Goal: Task Accomplishment & Management: Complete application form

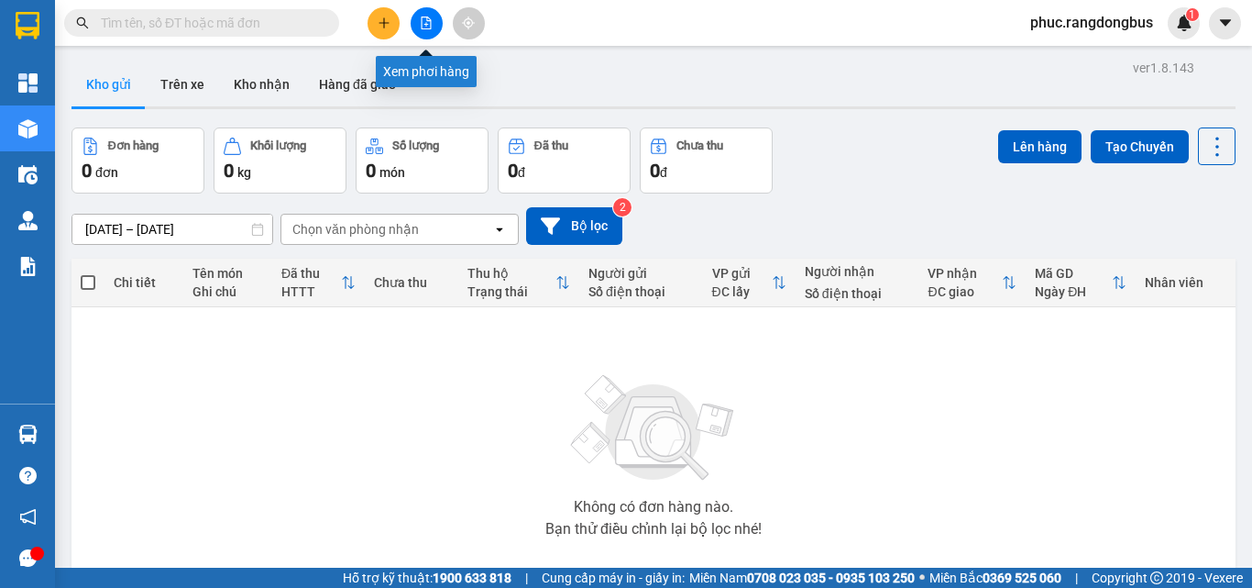
click at [416, 20] on button at bounding box center [427, 23] width 32 height 32
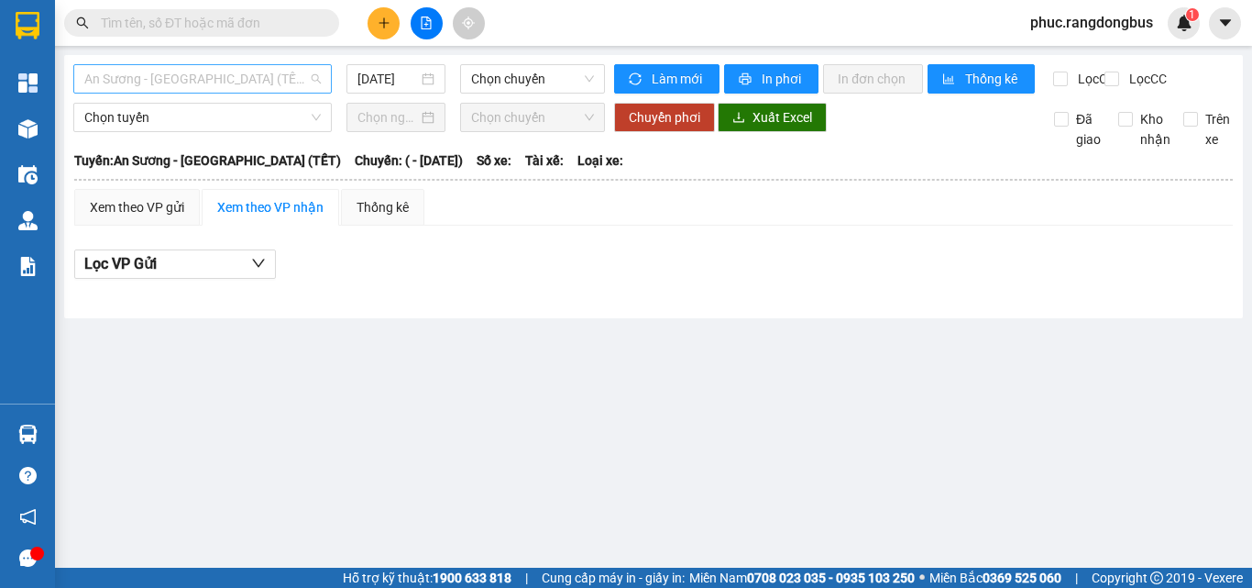
click at [196, 69] on span "An Sương - [GEOGRAPHIC_DATA] (TẾT)" at bounding box center [202, 78] width 236 height 27
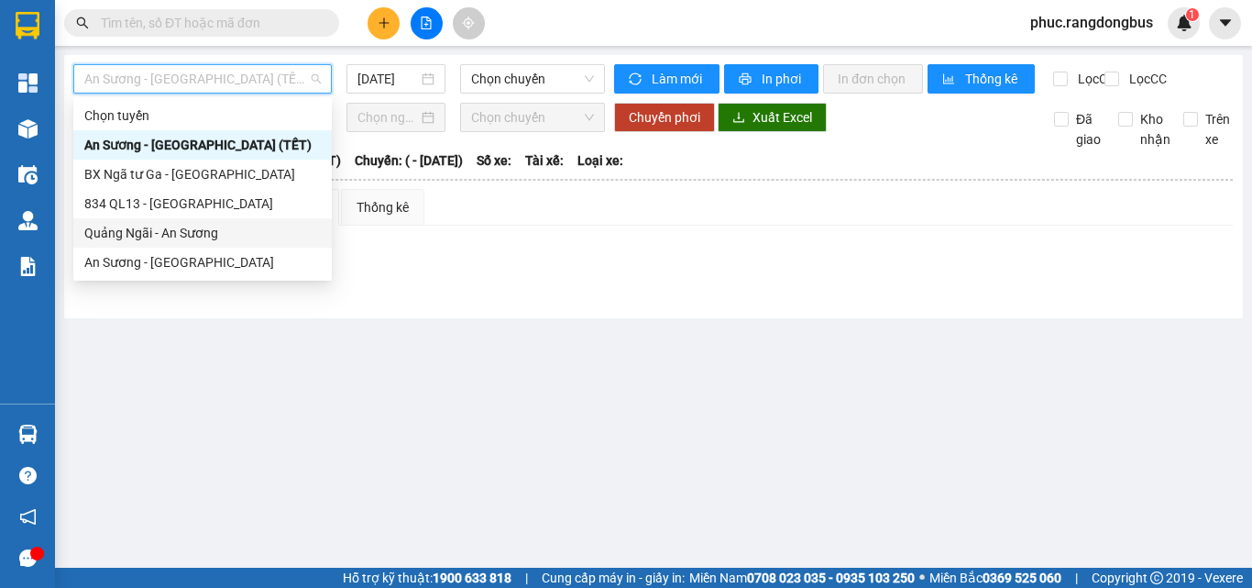
click at [190, 230] on div "Quảng Ngãi - An Sương" at bounding box center [202, 233] width 236 height 20
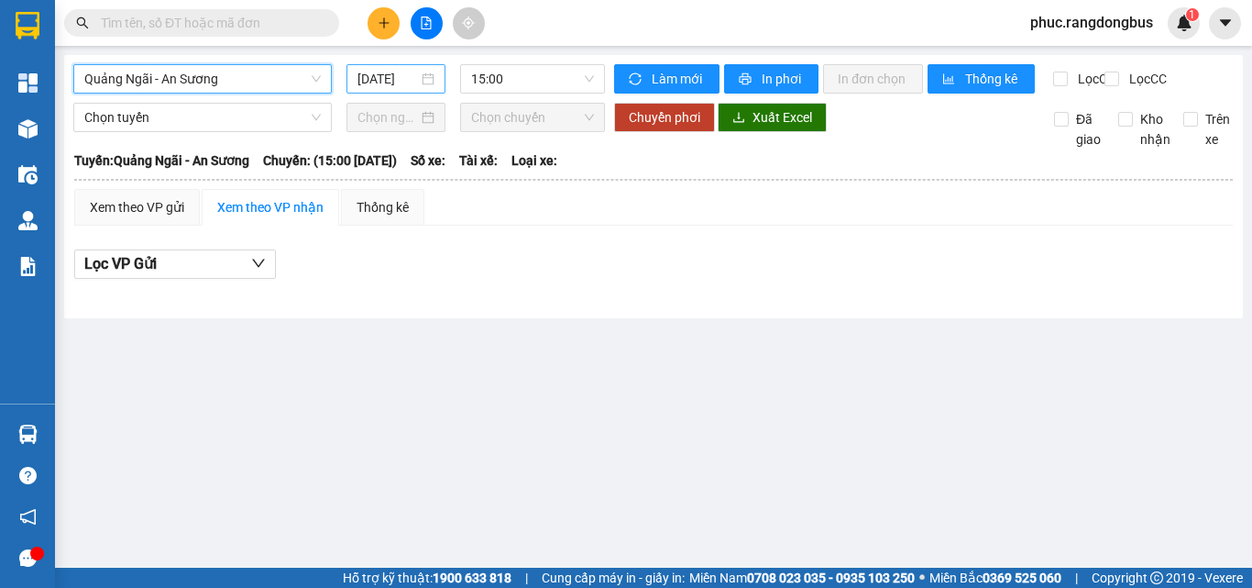
click at [399, 76] on input "15/09/2025" at bounding box center [387, 79] width 60 height 20
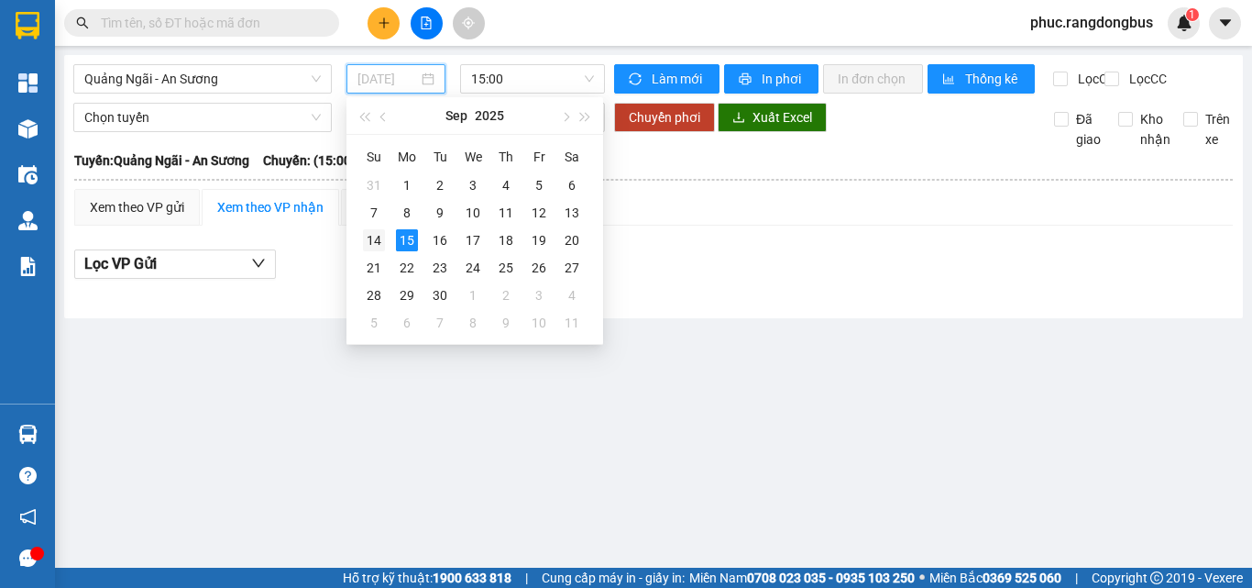
click at [369, 246] on div "14" at bounding box center [374, 240] width 22 height 22
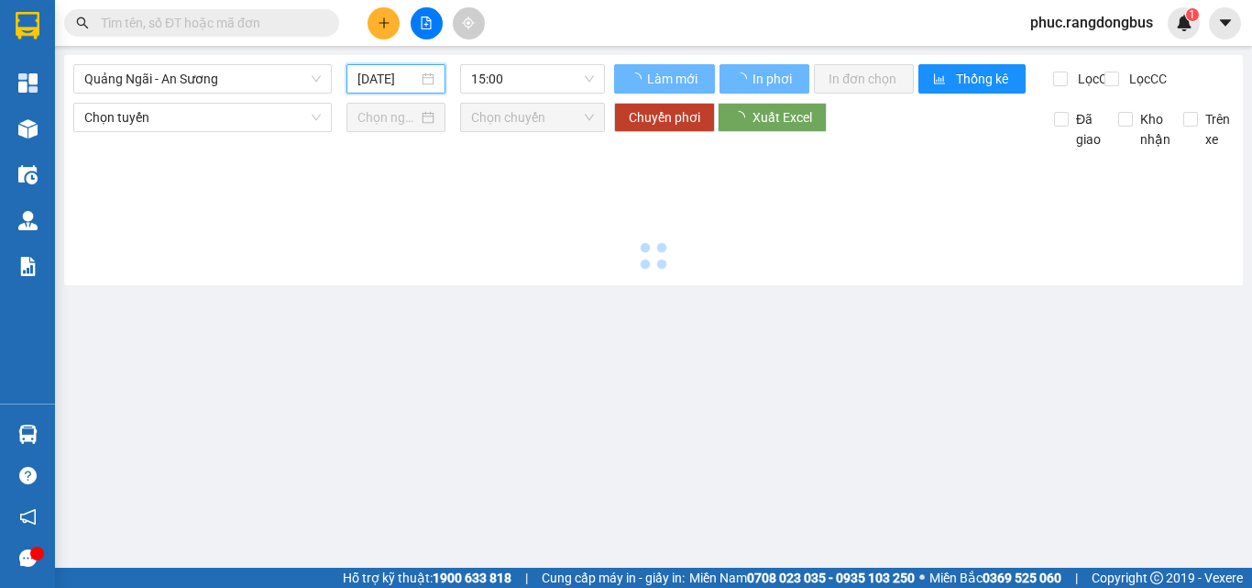
type input "14/09/2025"
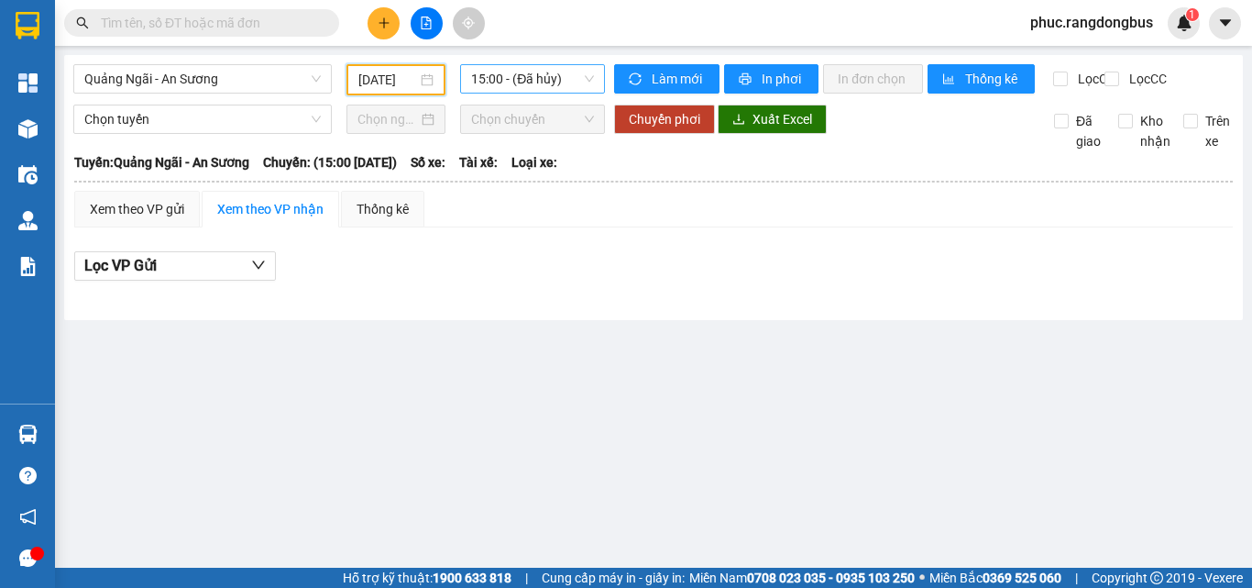
click at [514, 77] on span "15:00 - (Đã hủy)" at bounding box center [532, 78] width 123 height 27
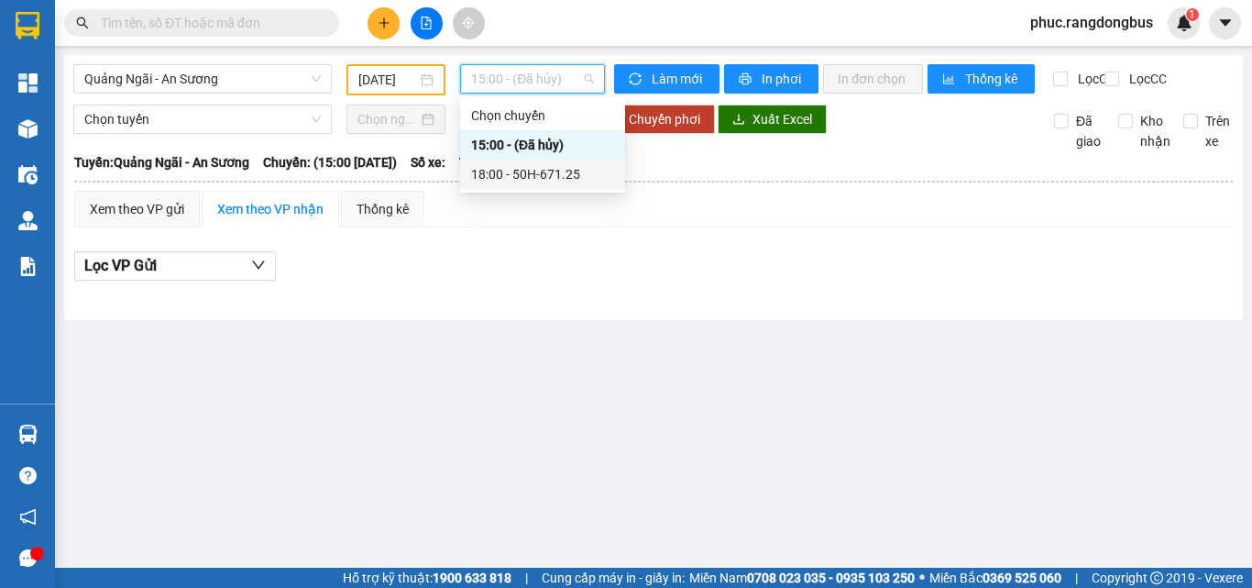
click at [577, 177] on div "18:00 - 50H-671.25" at bounding box center [542, 174] width 143 height 20
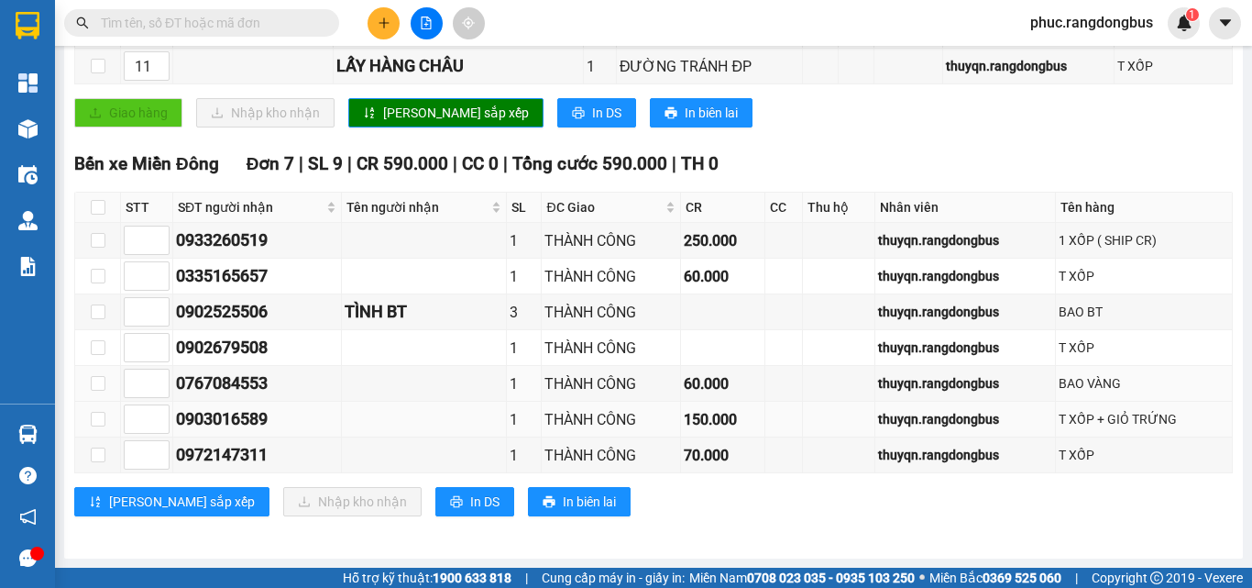
scroll to position [723, 0]
click at [810, 110] on div "Giao hàng Nhập kho nhận Lưu sắp xếp In DS In biên lai" at bounding box center [653, 112] width 1159 height 29
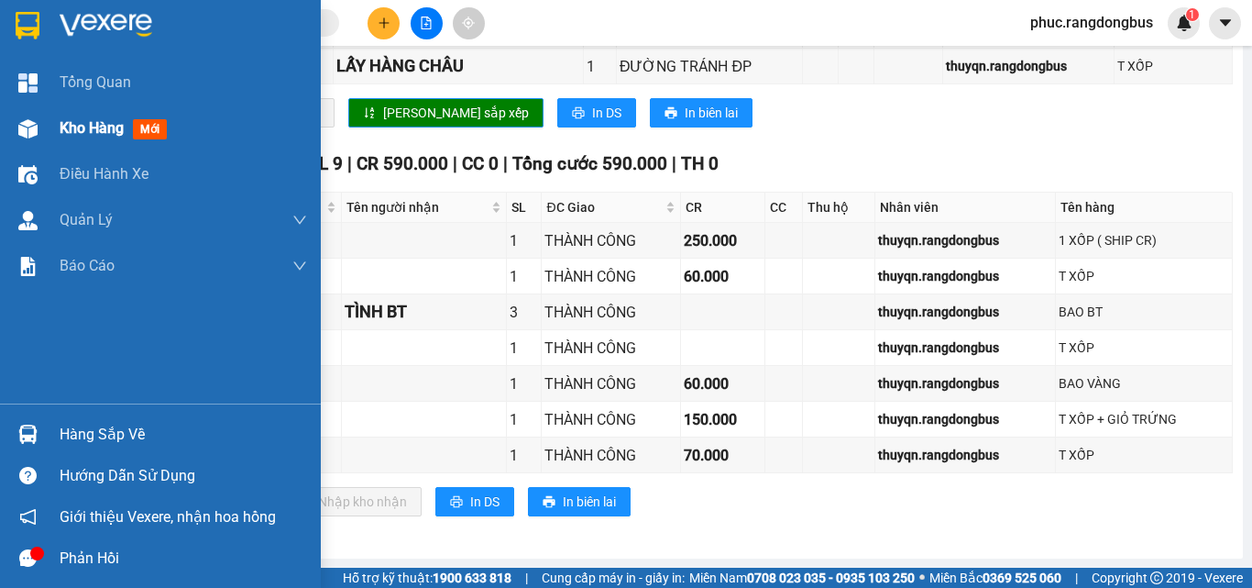
click at [132, 132] on div "Kho hàng mới" at bounding box center [117, 127] width 115 height 23
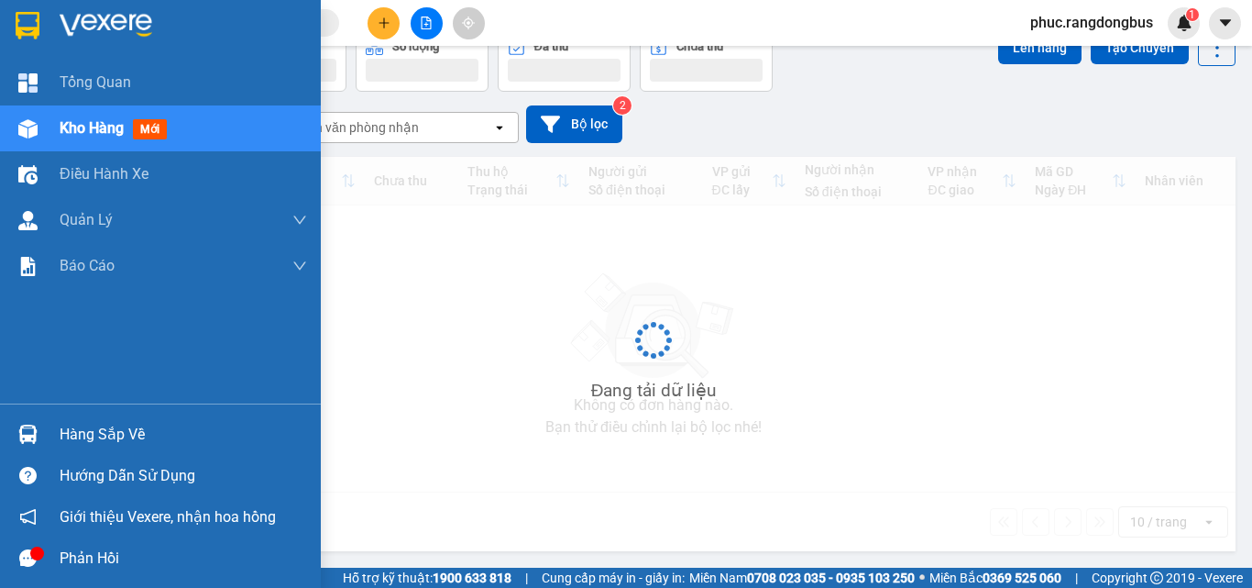
scroll to position [102, 0]
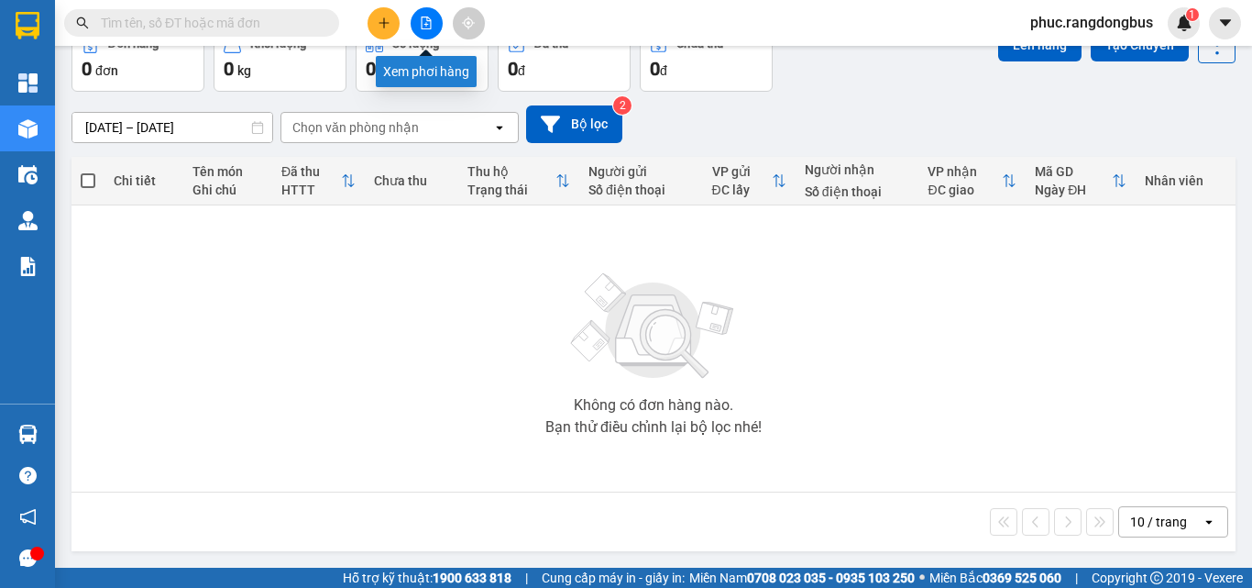
click at [426, 30] on button at bounding box center [427, 23] width 32 height 32
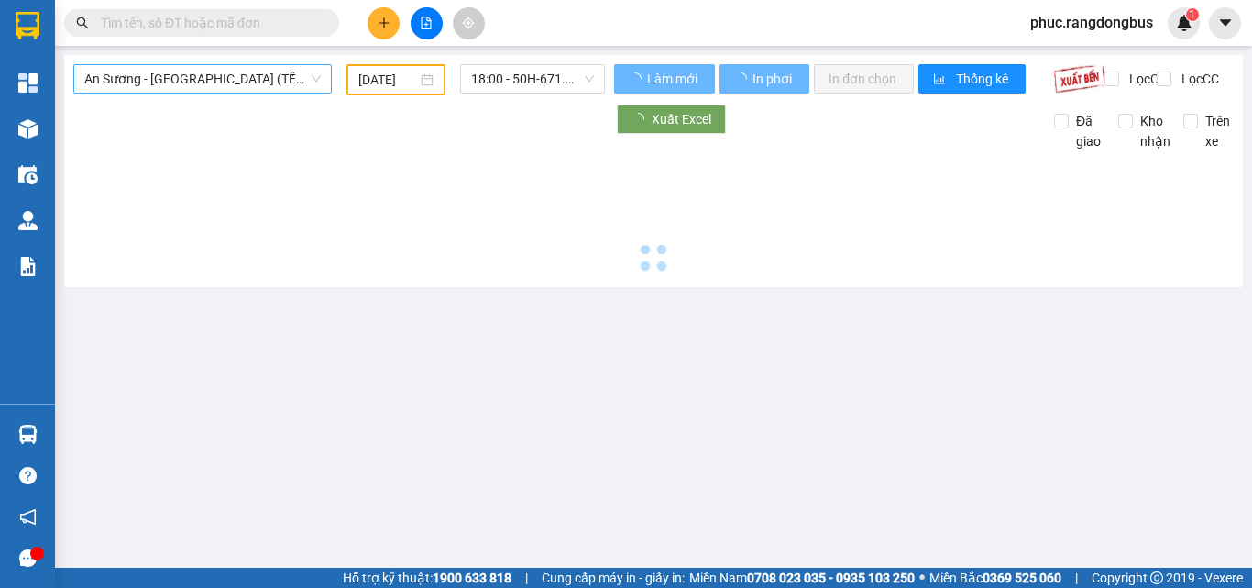
type input "15/09/2025"
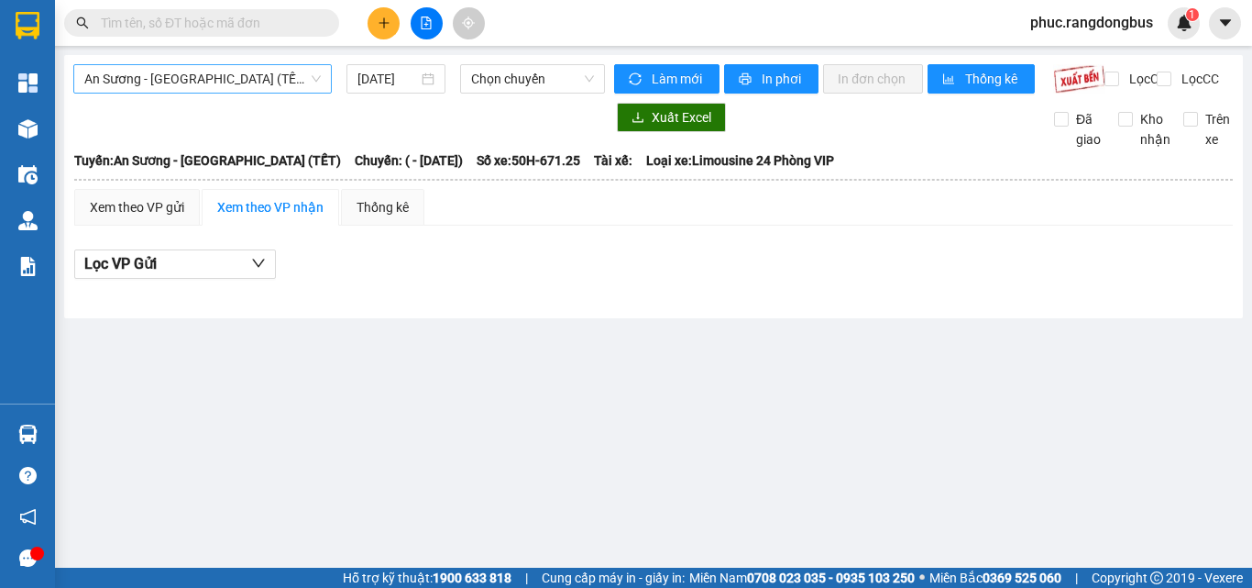
click at [260, 78] on span "An Sương - Quảng Ngãi (TẾT)" at bounding box center [202, 78] width 236 height 27
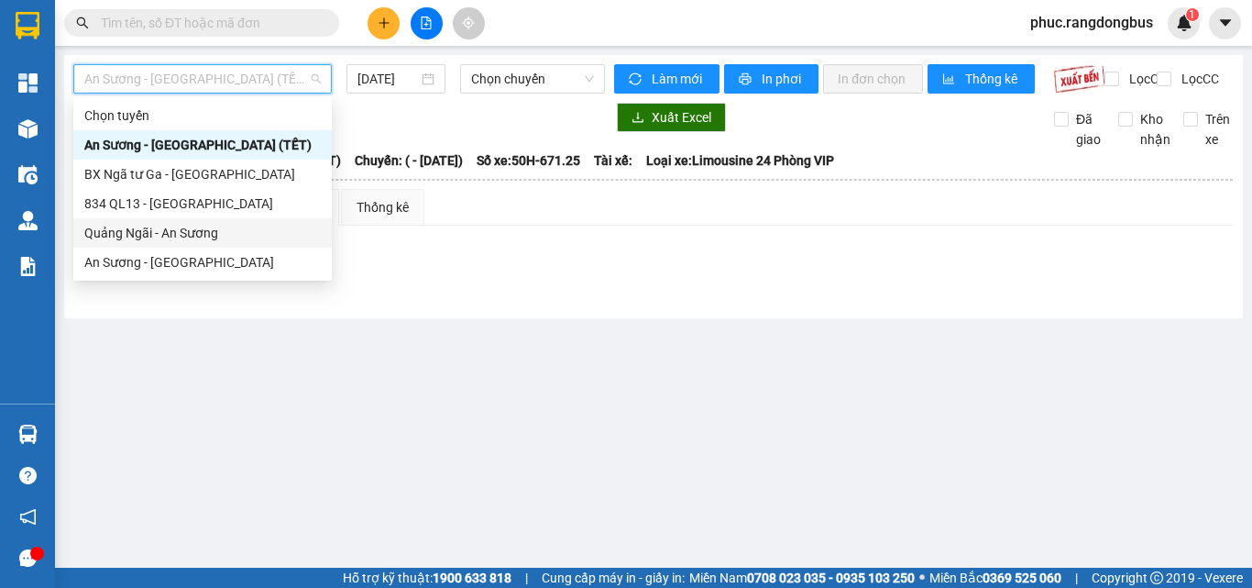
click at [196, 222] on div "Quảng Ngãi - An Sương" at bounding box center [202, 232] width 258 height 29
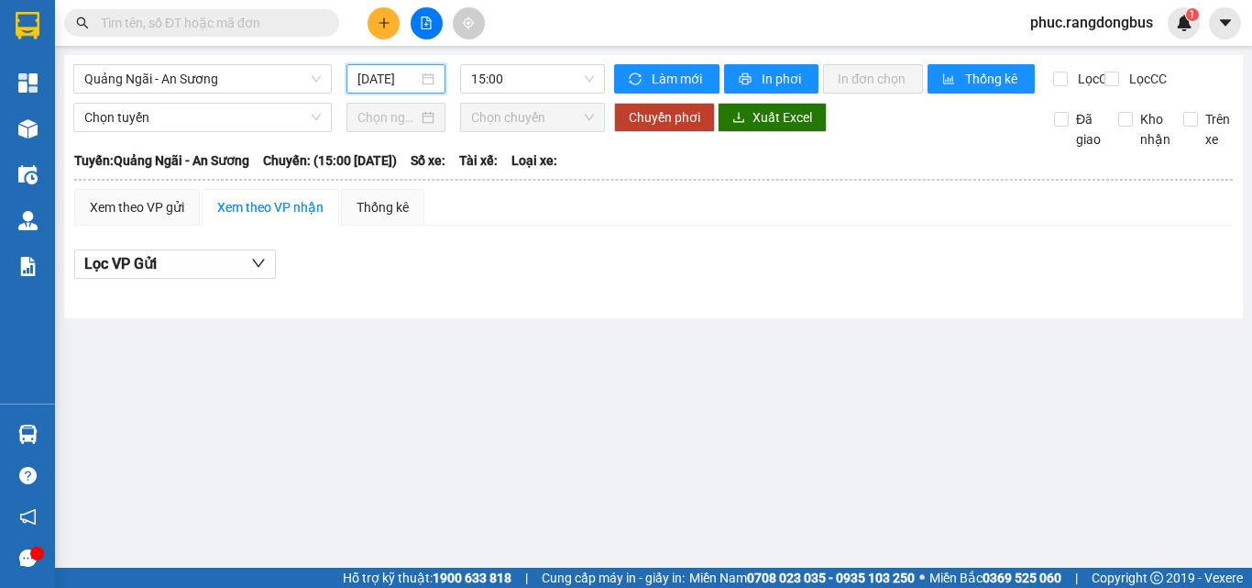
click at [396, 71] on input "15/09/2025" at bounding box center [387, 79] width 60 height 20
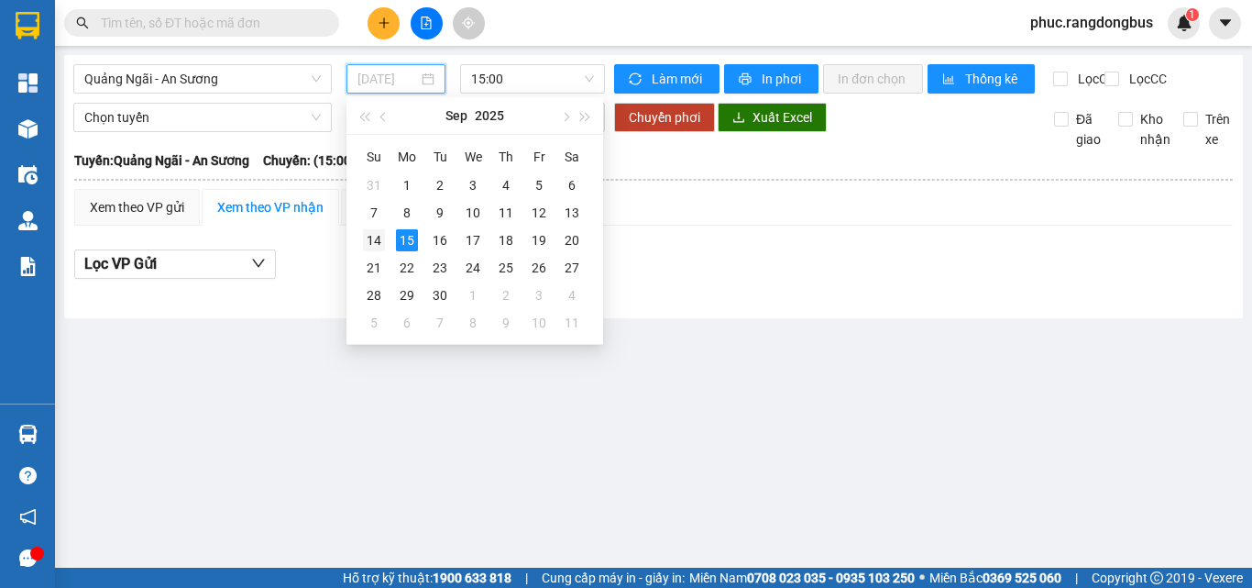
click at [371, 236] on div "14" at bounding box center [374, 240] width 22 height 22
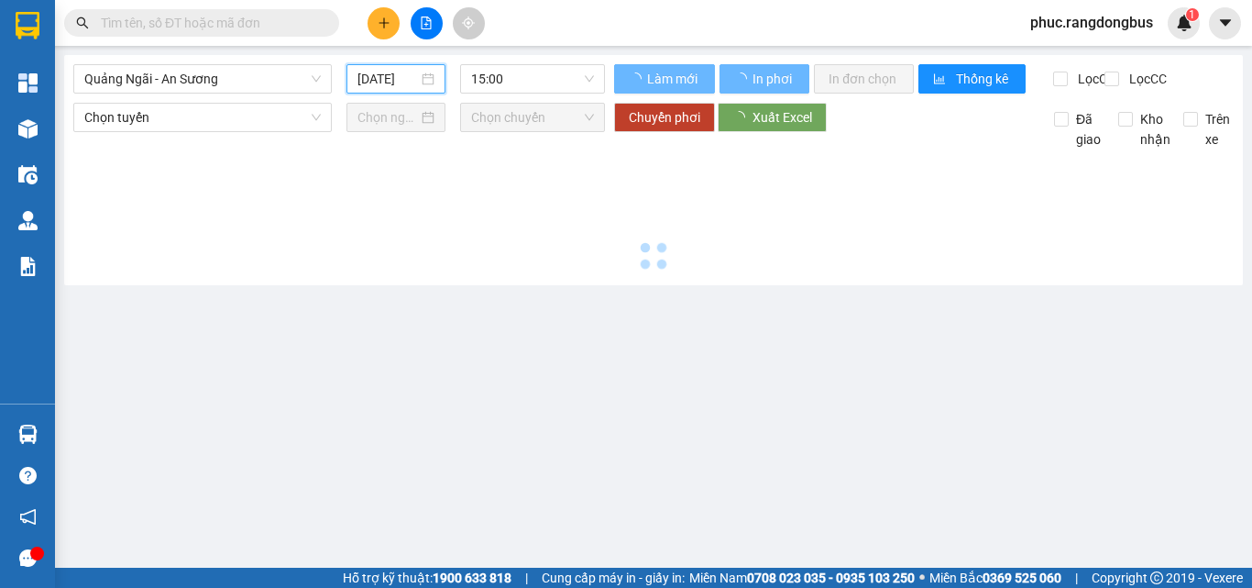
type input "14/09/2025"
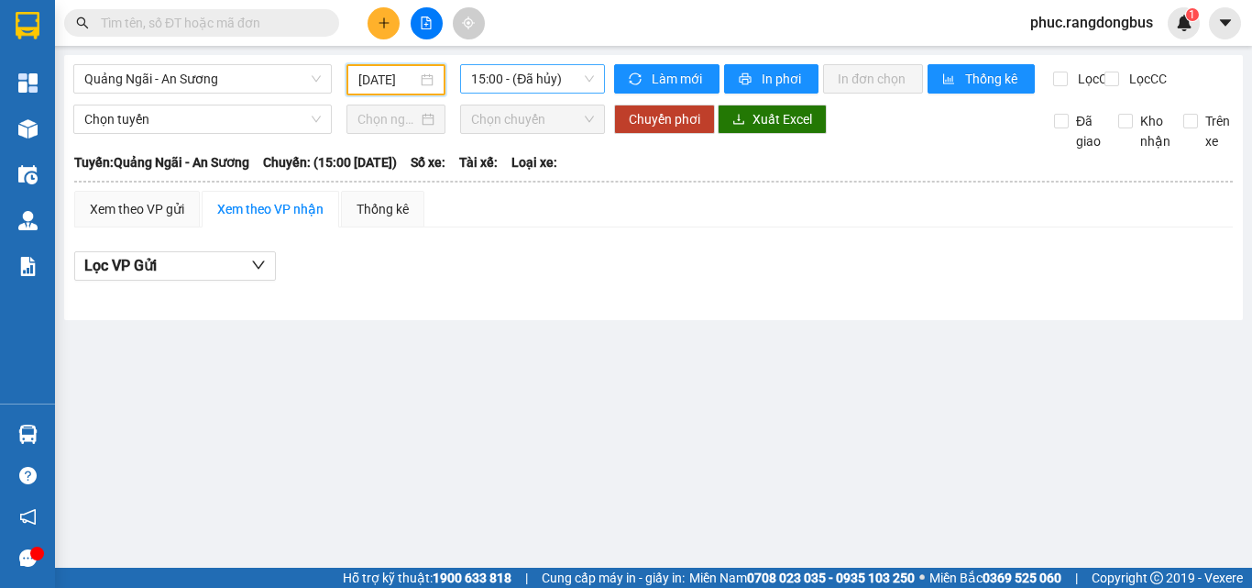
drag, startPoint x: 550, startPoint y: 80, endPoint x: 543, endPoint y: 89, distance: 11.7
click at [547, 80] on span "15:00 - (Đã hủy)" at bounding box center [532, 78] width 123 height 27
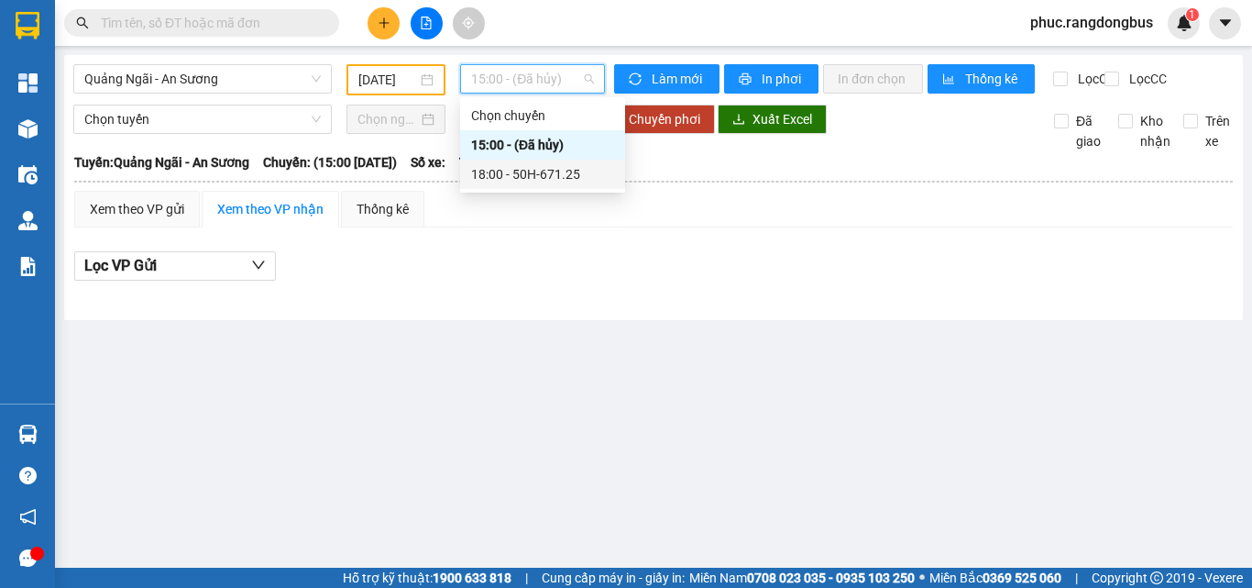
click at [578, 179] on div "18:00 - 50H-671.25" at bounding box center [542, 174] width 143 height 20
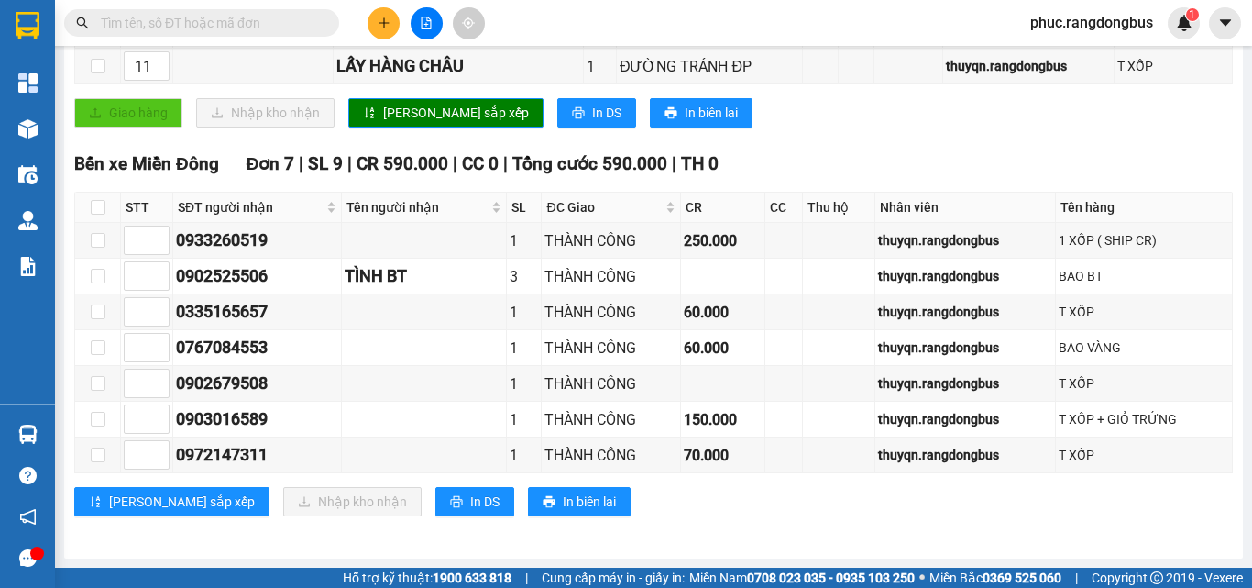
scroll to position [723, 0]
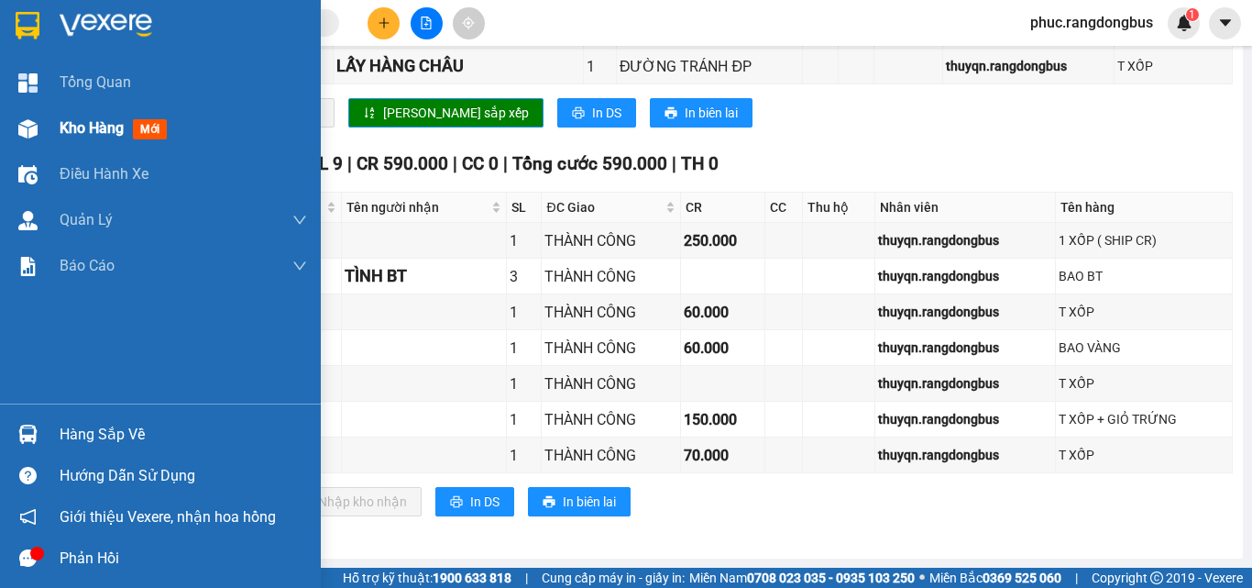
click at [123, 138] on div "Kho hàng mới" at bounding box center [117, 127] width 115 height 23
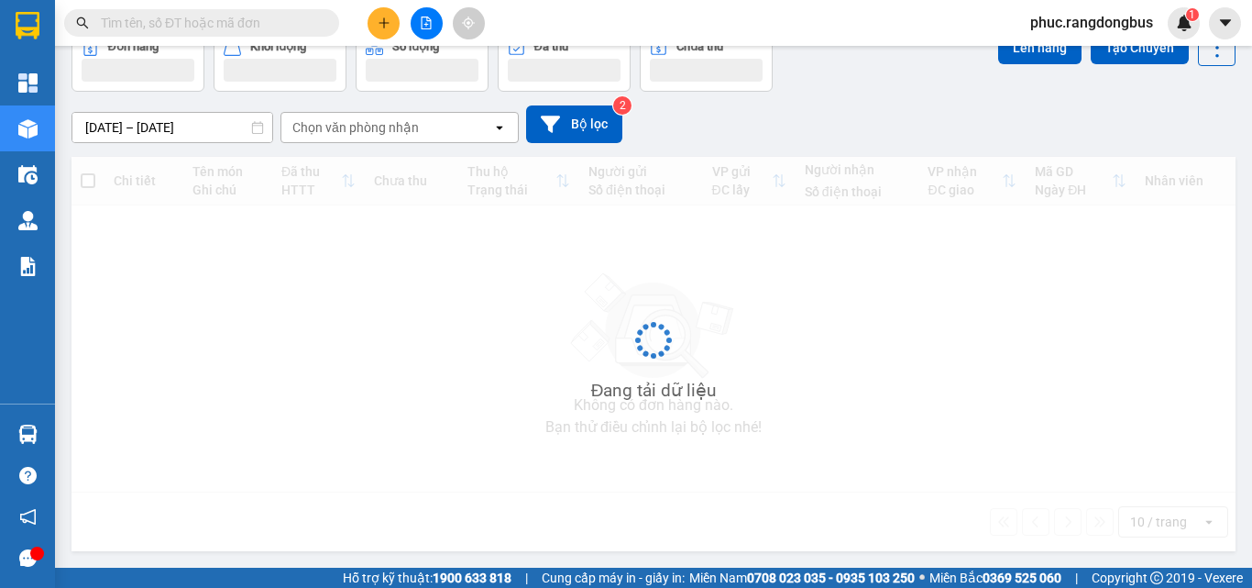
scroll to position [102, 0]
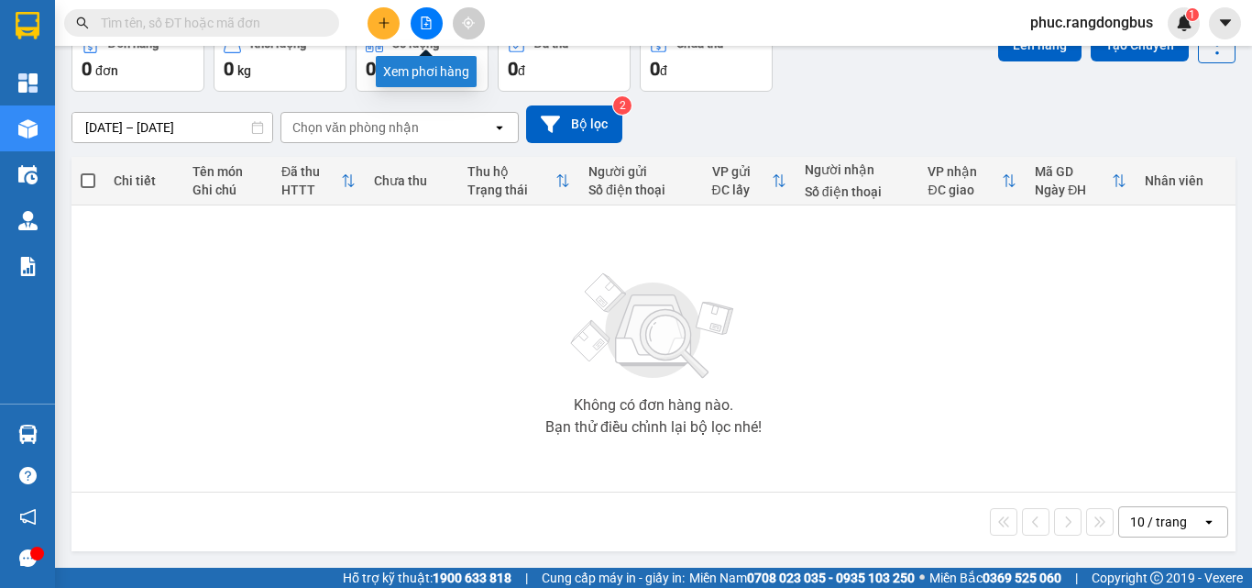
click at [415, 23] on button at bounding box center [427, 23] width 32 height 32
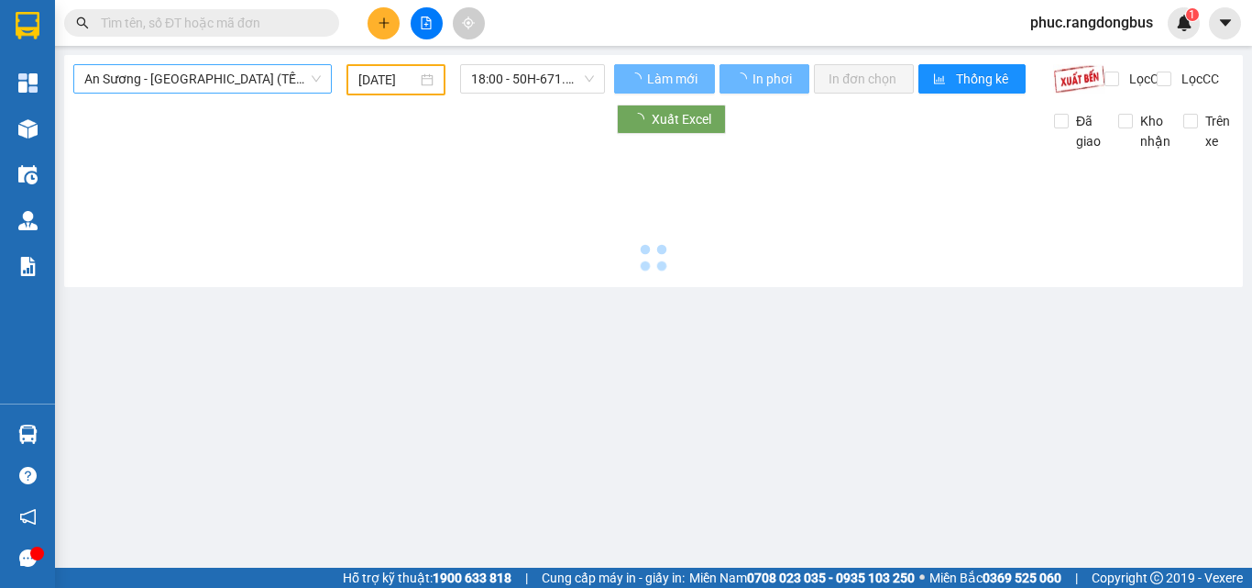
click at [191, 73] on span "An Sương - Quảng Ngãi (TẾT)" at bounding box center [202, 78] width 236 height 27
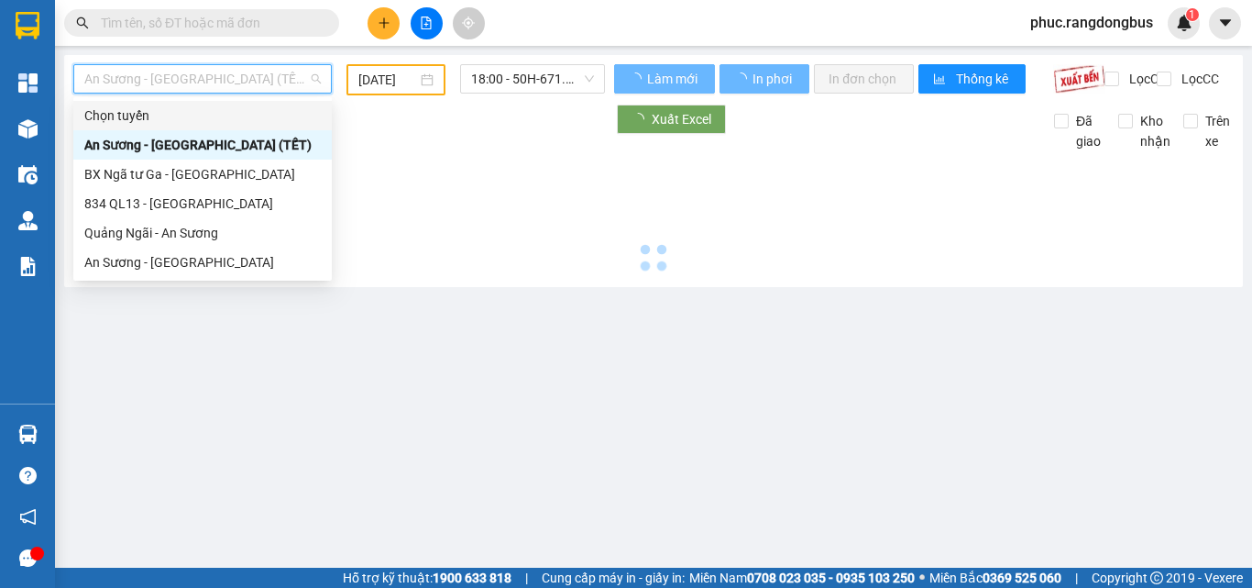
type input "15/09/2025"
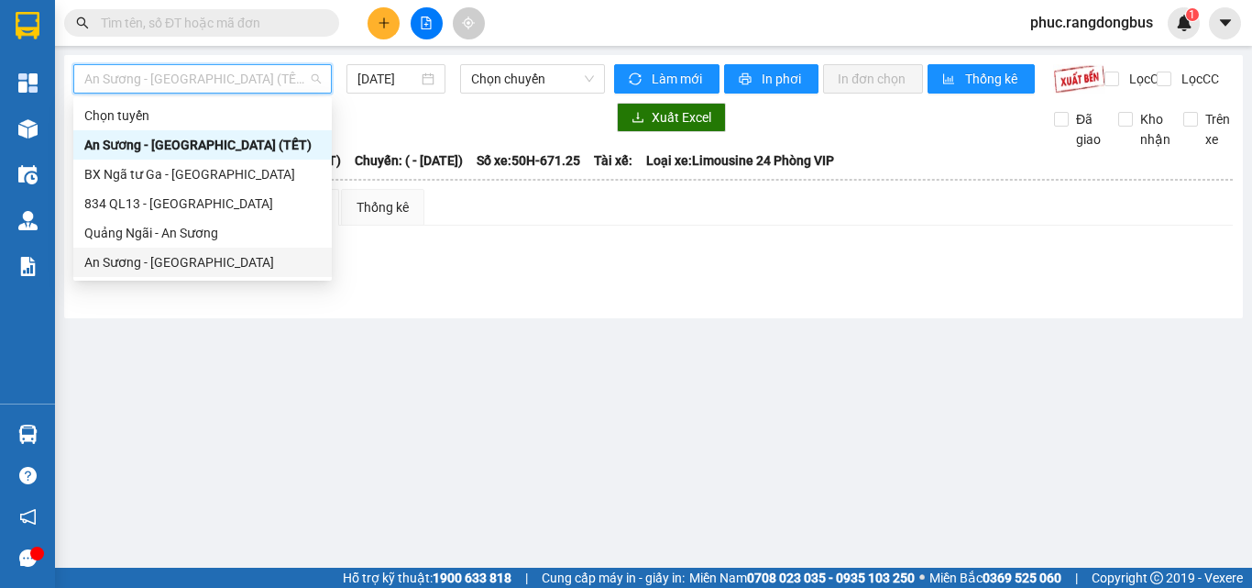
click at [155, 275] on div "An Sương - Quảng Ngãi" at bounding box center [202, 261] width 258 height 29
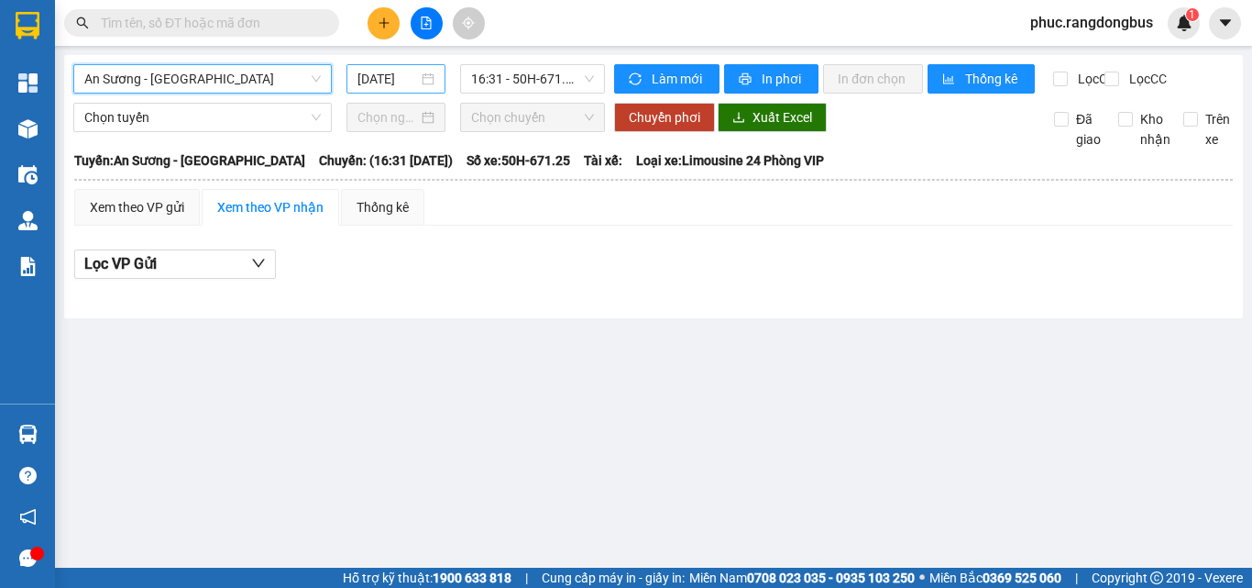
click at [398, 82] on input "15/09/2025" at bounding box center [387, 79] width 60 height 20
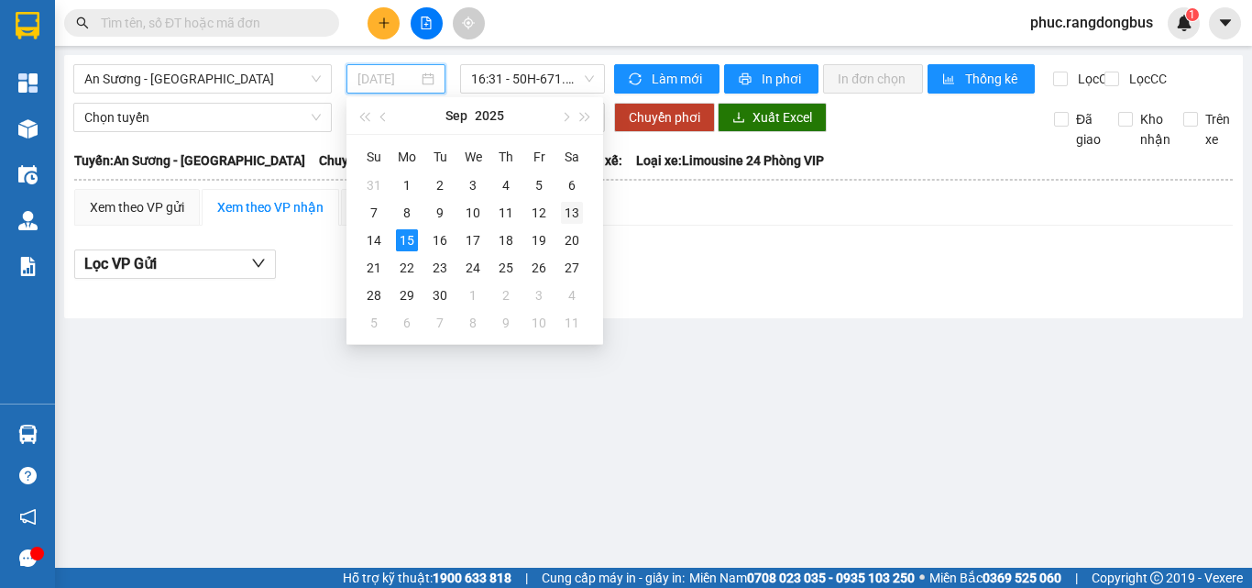
click at [582, 215] on div "13" at bounding box center [572, 213] width 22 height 22
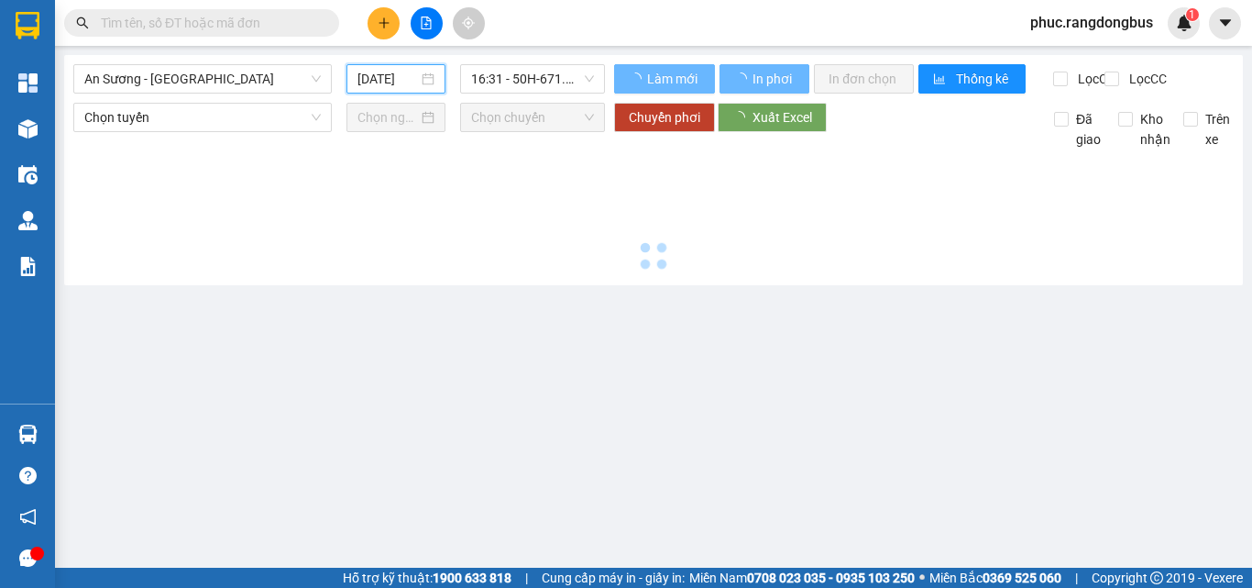
type input "13/09/2025"
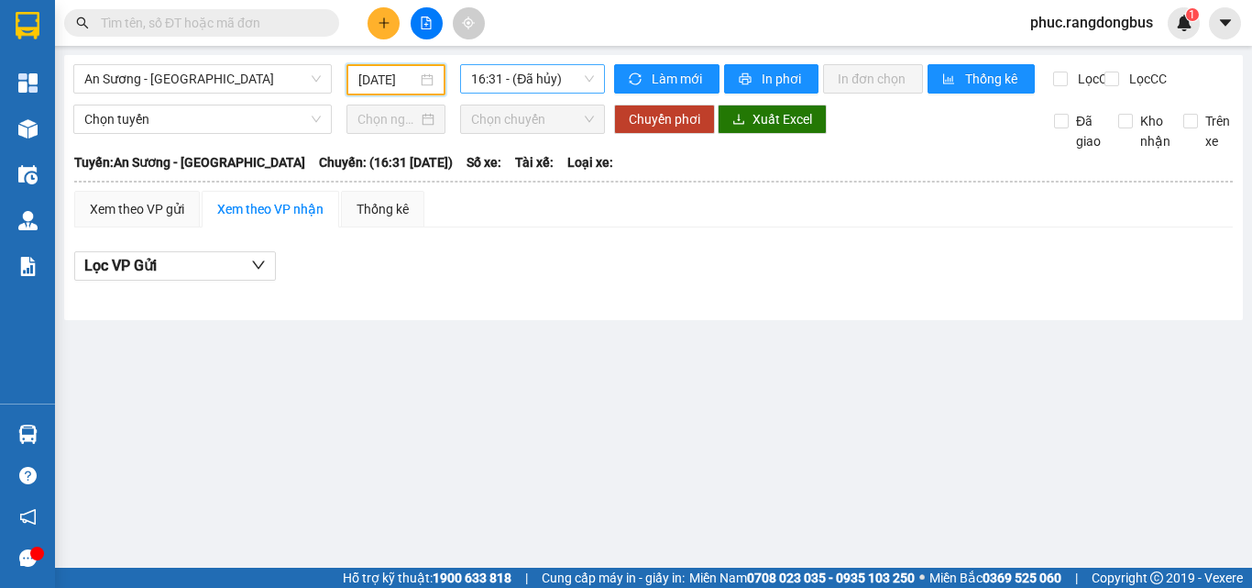
click at [551, 83] on span "16:31 - (Đã hủy)" at bounding box center [532, 78] width 123 height 27
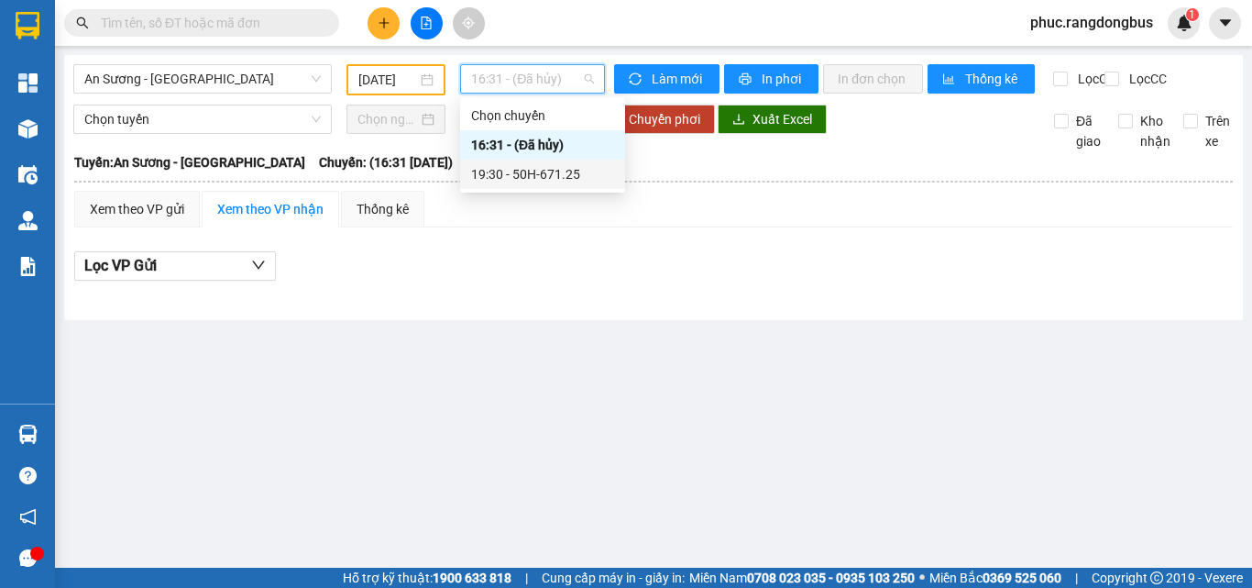
click at [598, 185] on div "19:30 - 50H-671.25" at bounding box center [542, 173] width 165 height 29
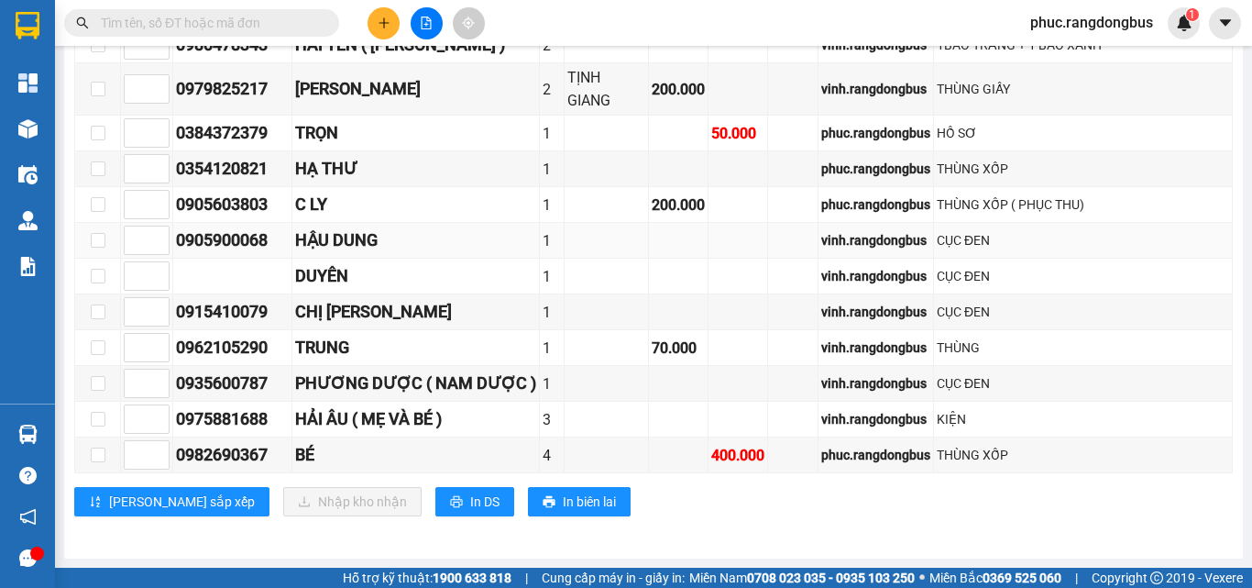
scroll to position [1200, 0]
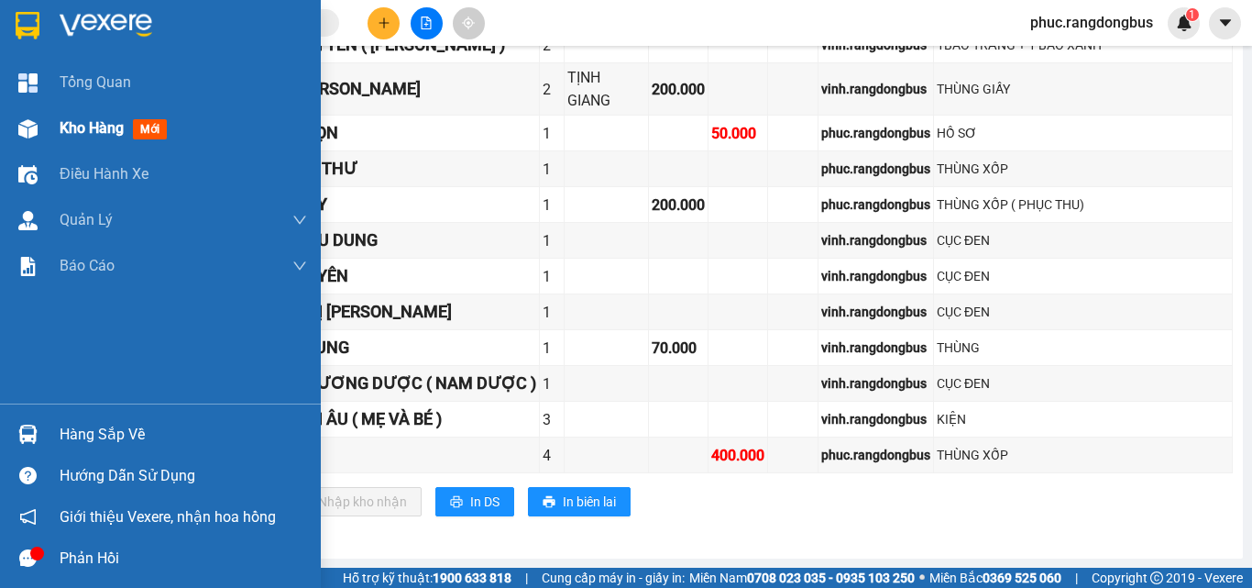
click at [179, 126] on div "Kho hàng mới" at bounding box center [183, 128] width 247 height 46
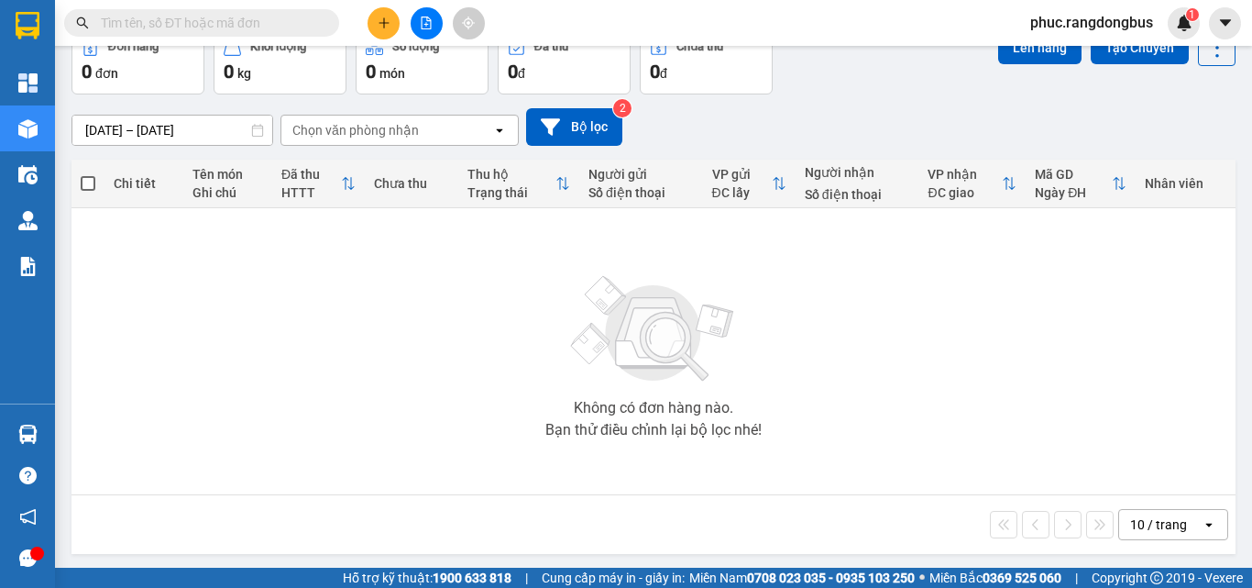
scroll to position [102, 0]
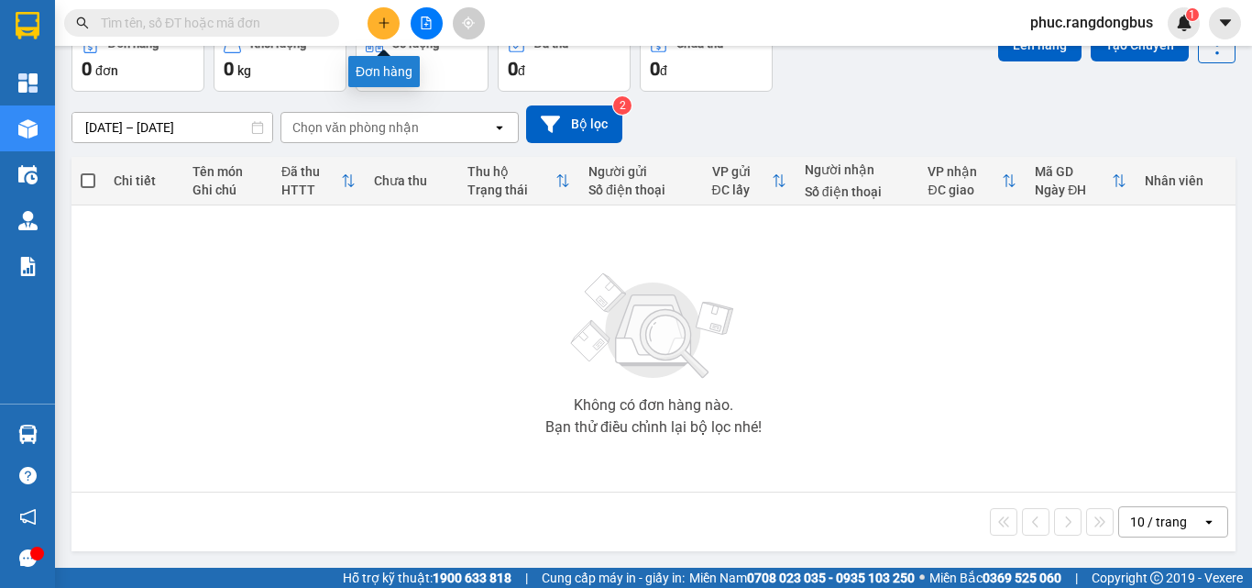
click at [390, 23] on icon "plus" at bounding box center [384, 22] width 13 height 13
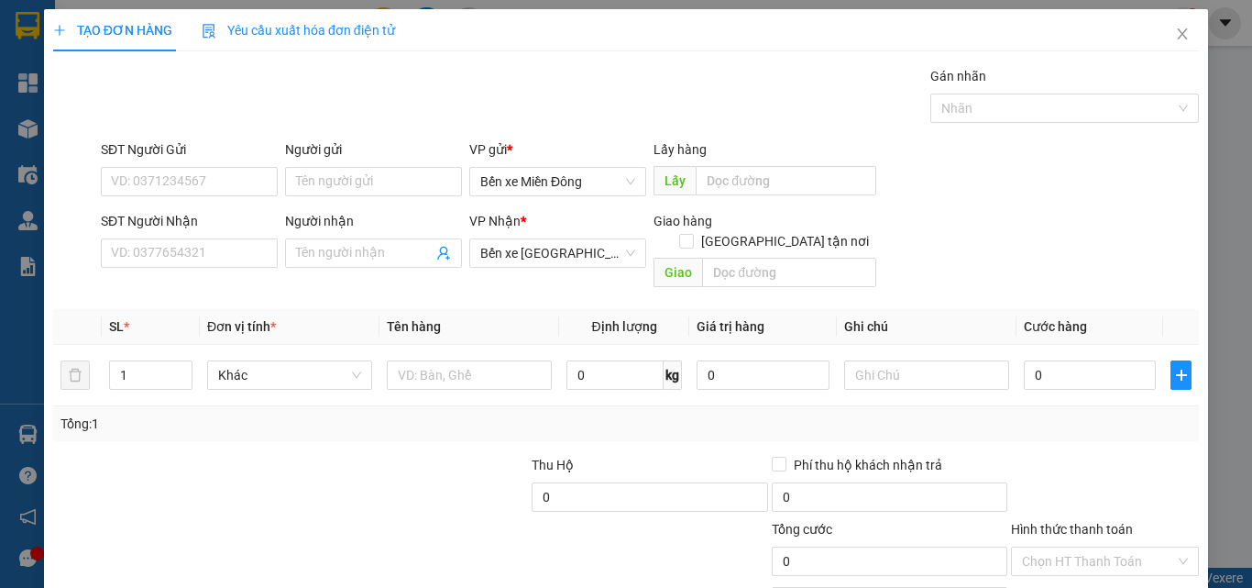
click at [178, 236] on div "SĐT Người Nhận" at bounding box center [189, 224] width 177 height 27
drag, startPoint x: 223, startPoint y: 233, endPoint x: 217, endPoint y: 251, distance: 19.1
click at [222, 235] on div "SĐT Người Nhận" at bounding box center [189, 224] width 177 height 27
click at [221, 267] on input "SĐT Người Nhận" at bounding box center [189, 252] width 177 height 29
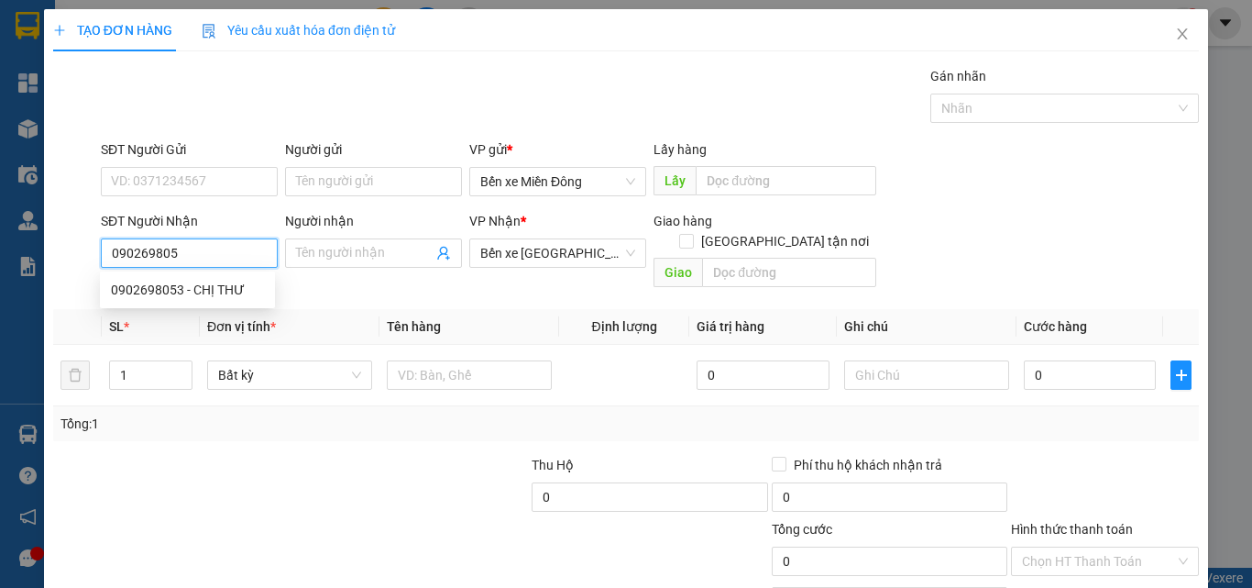
type input "0902698053"
click at [220, 295] on div "0902698053 - CHỊ THƯ" at bounding box center [187, 290] width 153 height 20
type input "CHỊ THƯ"
type input "THẠCH TRỤ"
type input "50.000"
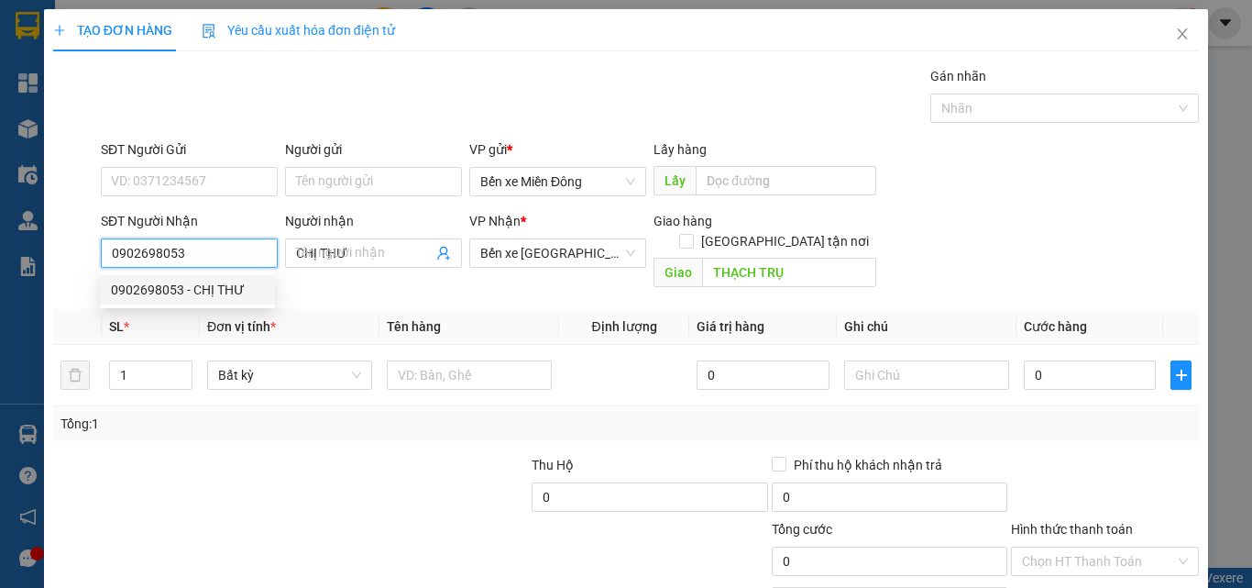
type input "50.000"
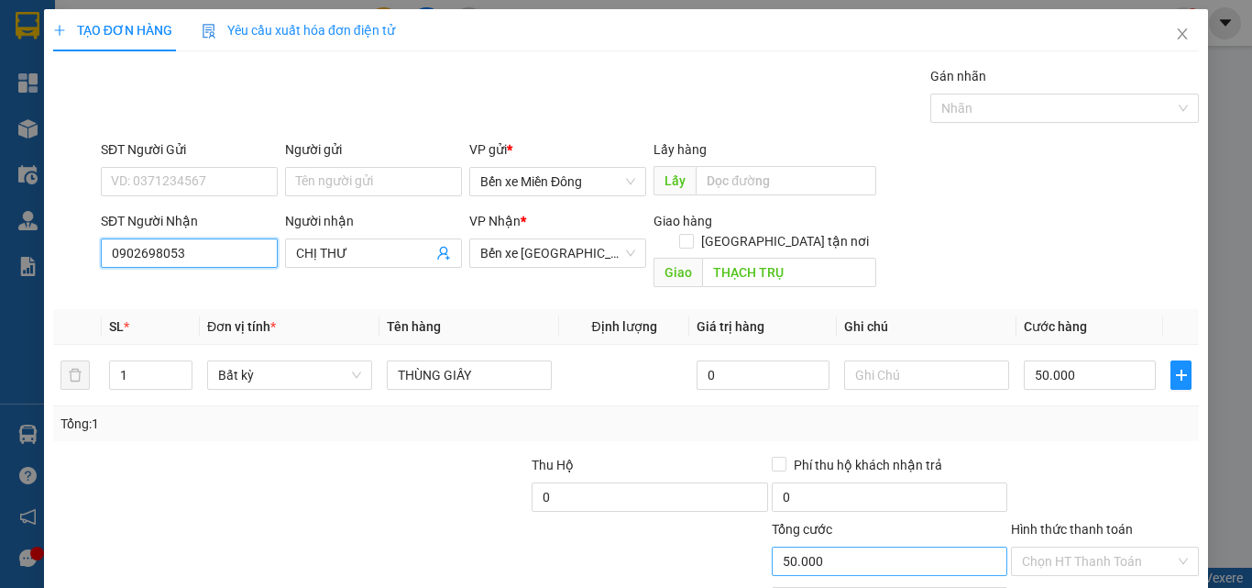
scroll to position [91, 0]
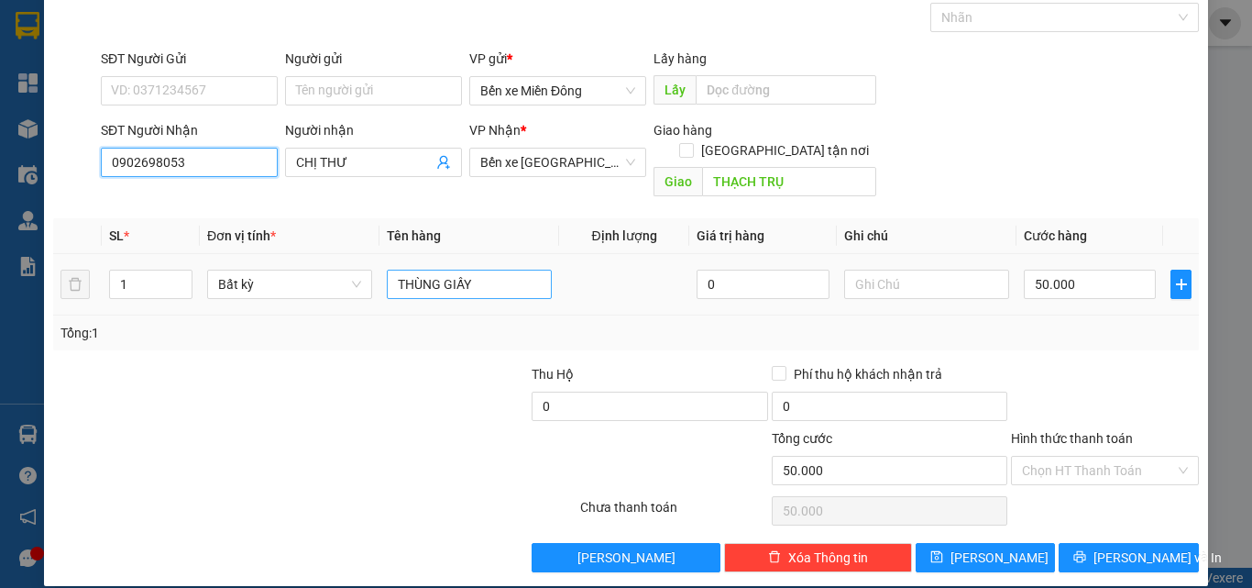
type input "0902698053"
click at [522, 269] on input "THÙNG GIẤY" at bounding box center [469, 283] width 165 height 29
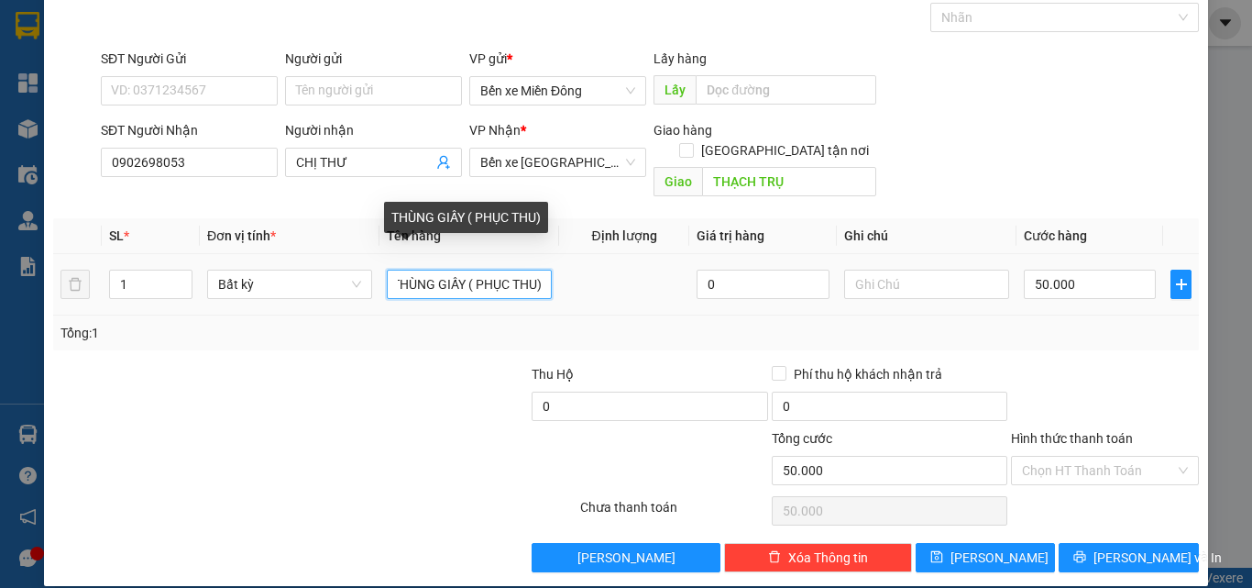
scroll to position [0, 9]
type input "THÙNG GIẤY ( PHỤC THU)"
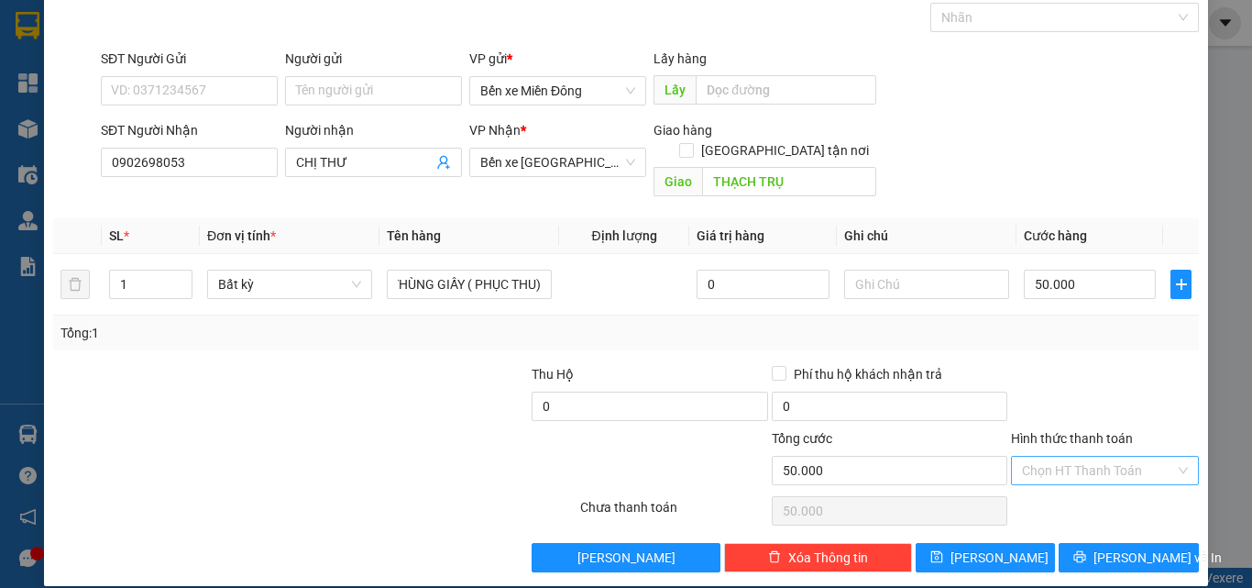
click at [1138, 456] on input "Hình thức thanh toán" at bounding box center [1098, 469] width 153 height 27
click at [1124, 494] on div "Tại văn phòng" at bounding box center [1094, 487] width 164 height 20
type input "0"
click at [1157, 543] on button "Lưu và In" at bounding box center [1129, 557] width 140 height 29
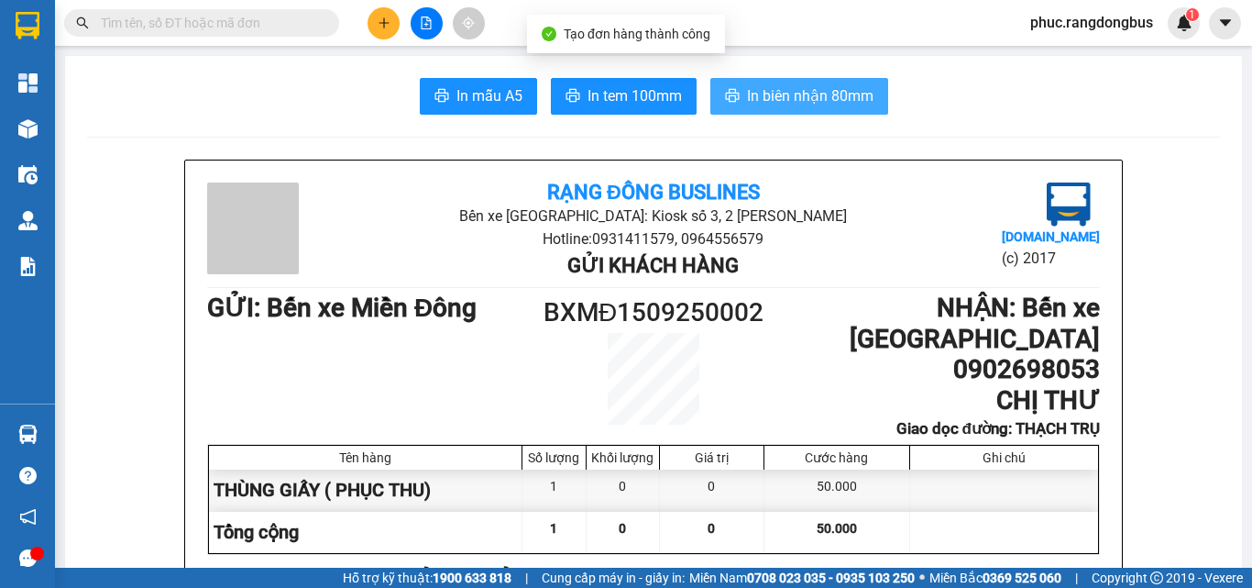
click at [850, 102] on span "In biên nhận 80mm" at bounding box center [810, 95] width 126 height 23
click at [847, 97] on span "In biên nhận 80mm" at bounding box center [810, 95] width 126 height 23
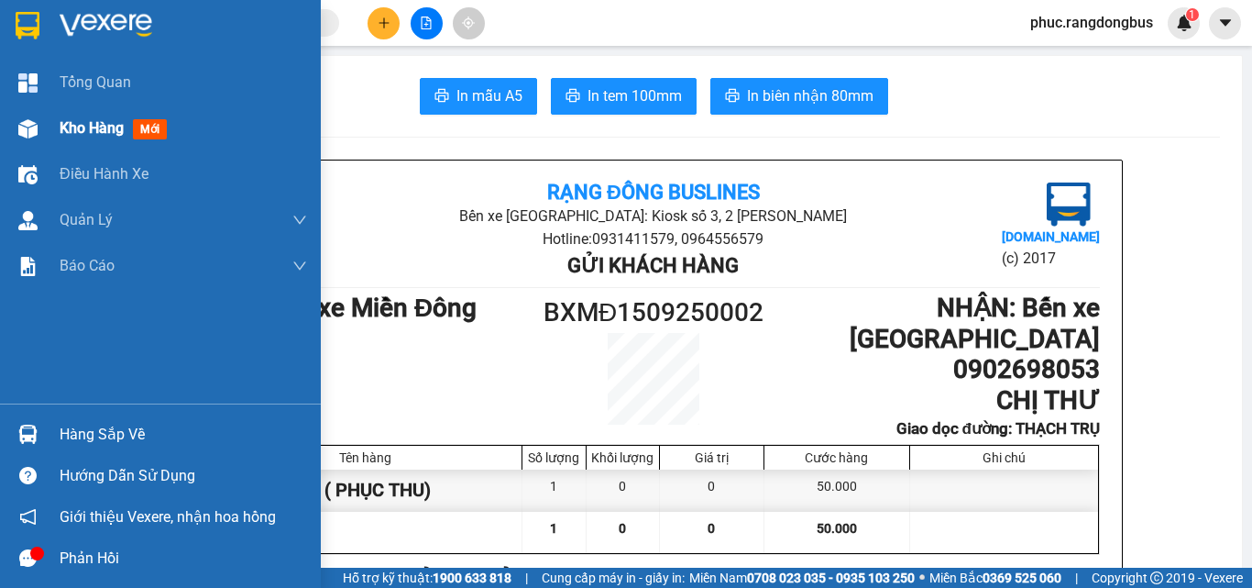
click at [158, 131] on span "mới" at bounding box center [150, 129] width 34 height 20
